Goal: Information Seeking & Learning: Learn about a topic

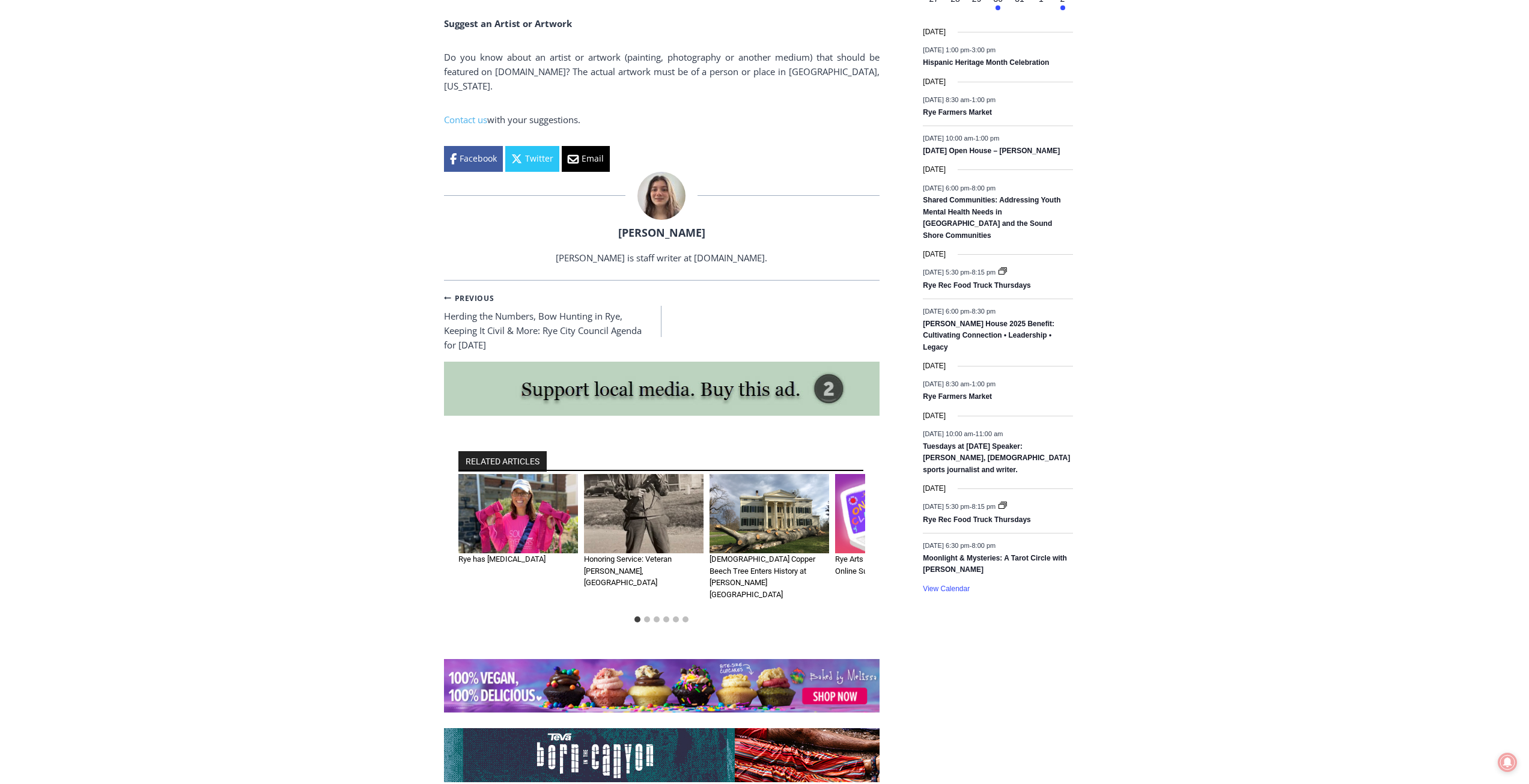
scroll to position [2042, 0]
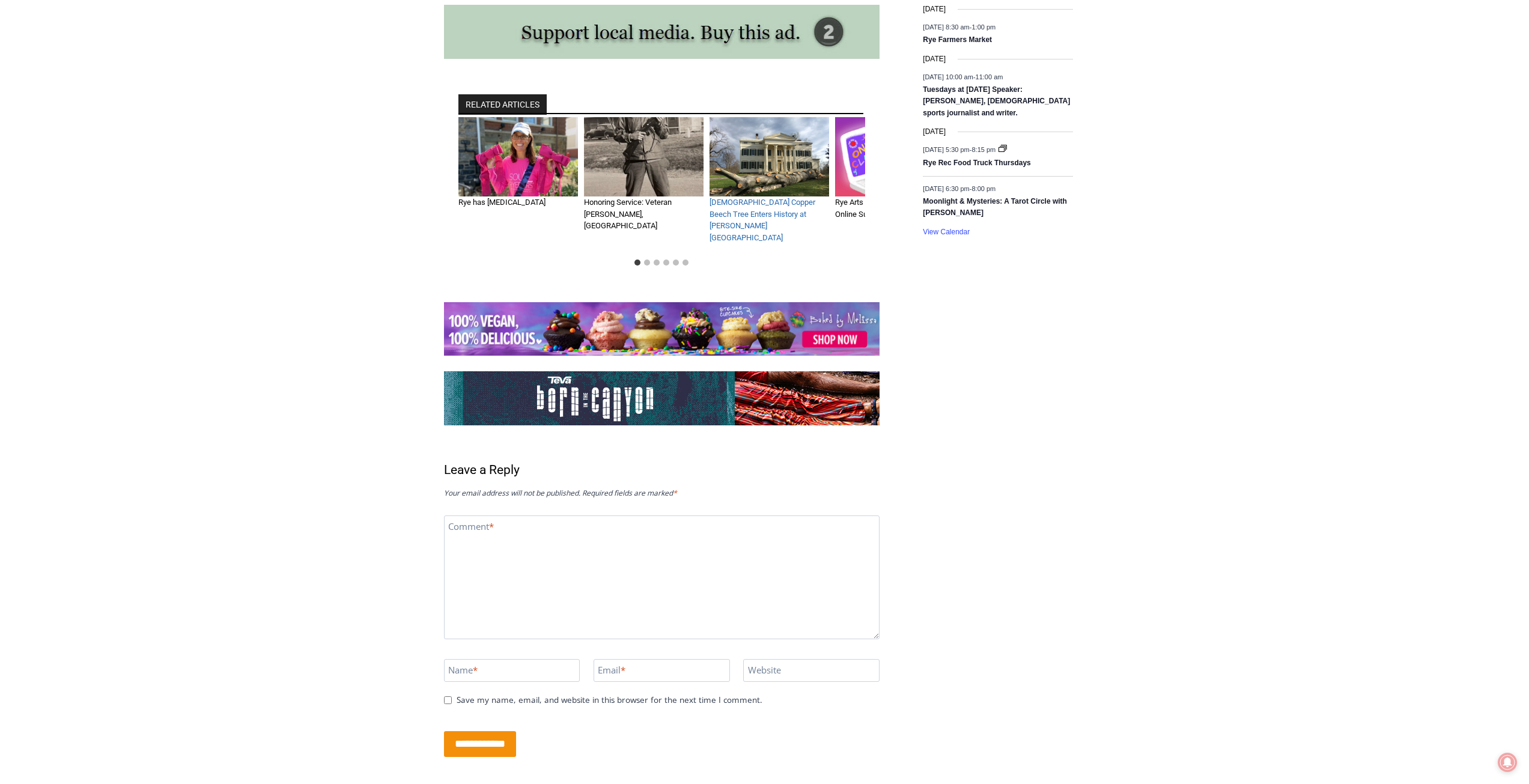
click at [767, 197] on link "100+ Year Old Copper Beech Tree Enters History at Jay House" at bounding box center [762, 219] width 106 height 44
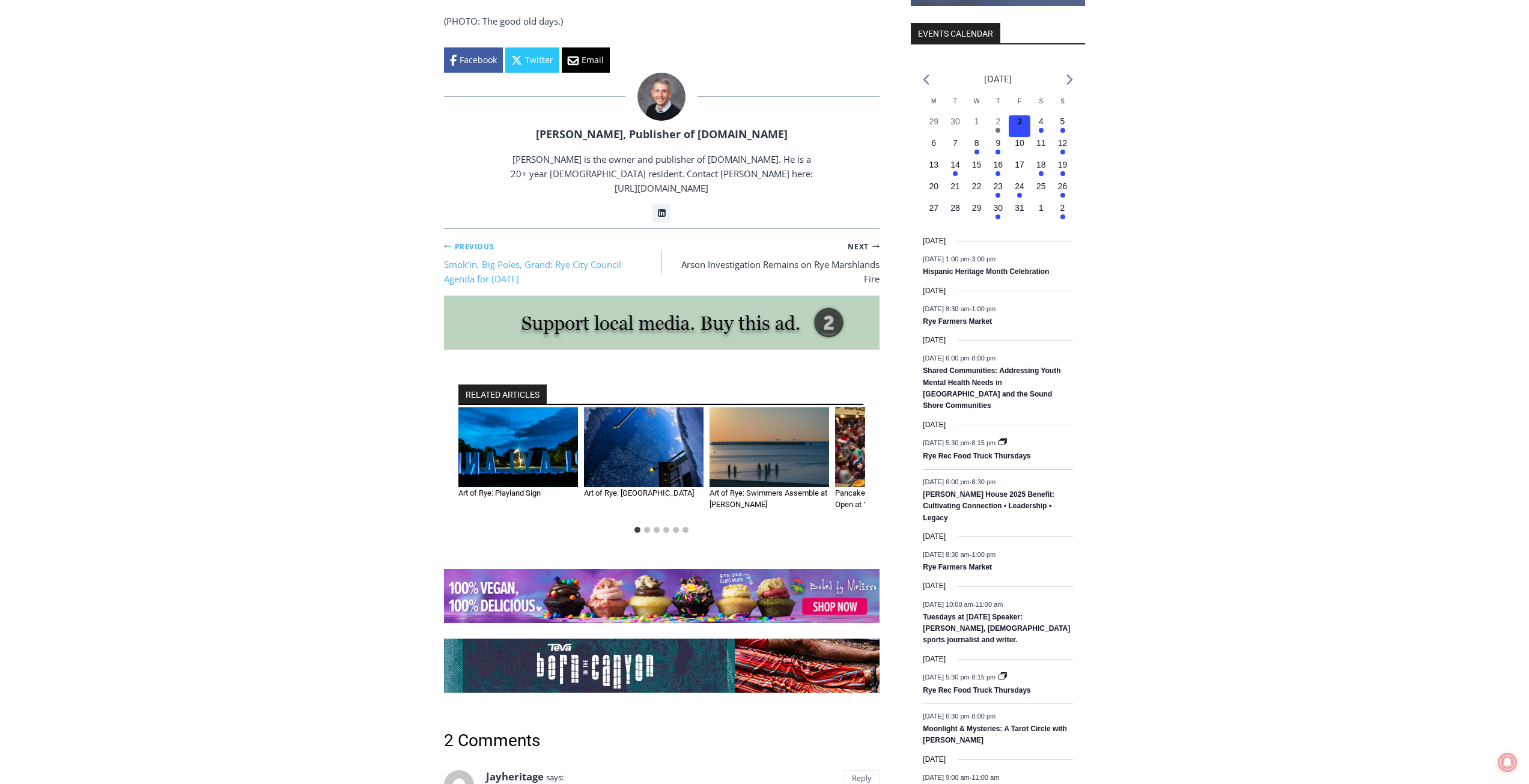
scroll to position [1621, 0]
